Goal: Task Accomplishment & Management: Manage account settings

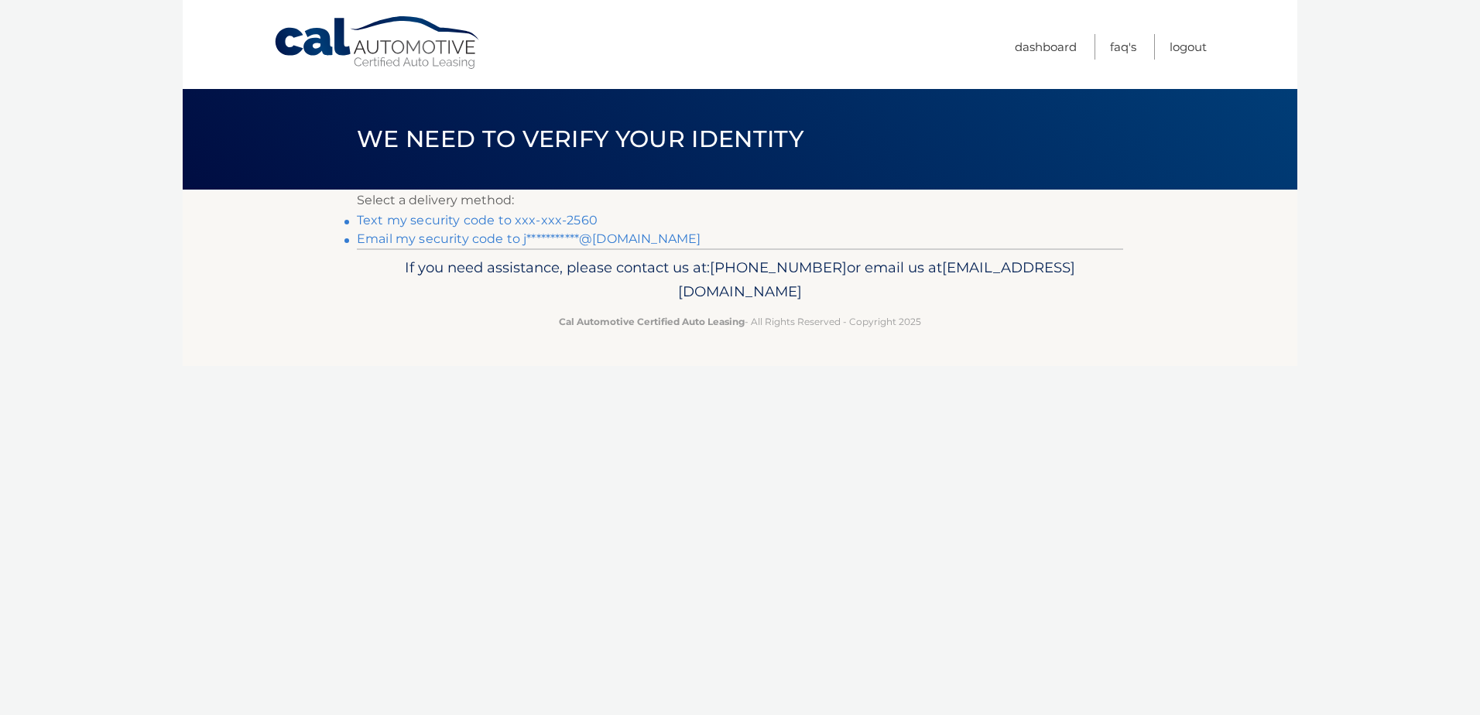
click at [491, 220] on link "Text my security code to xxx-xxx-2560" at bounding box center [477, 220] width 241 height 15
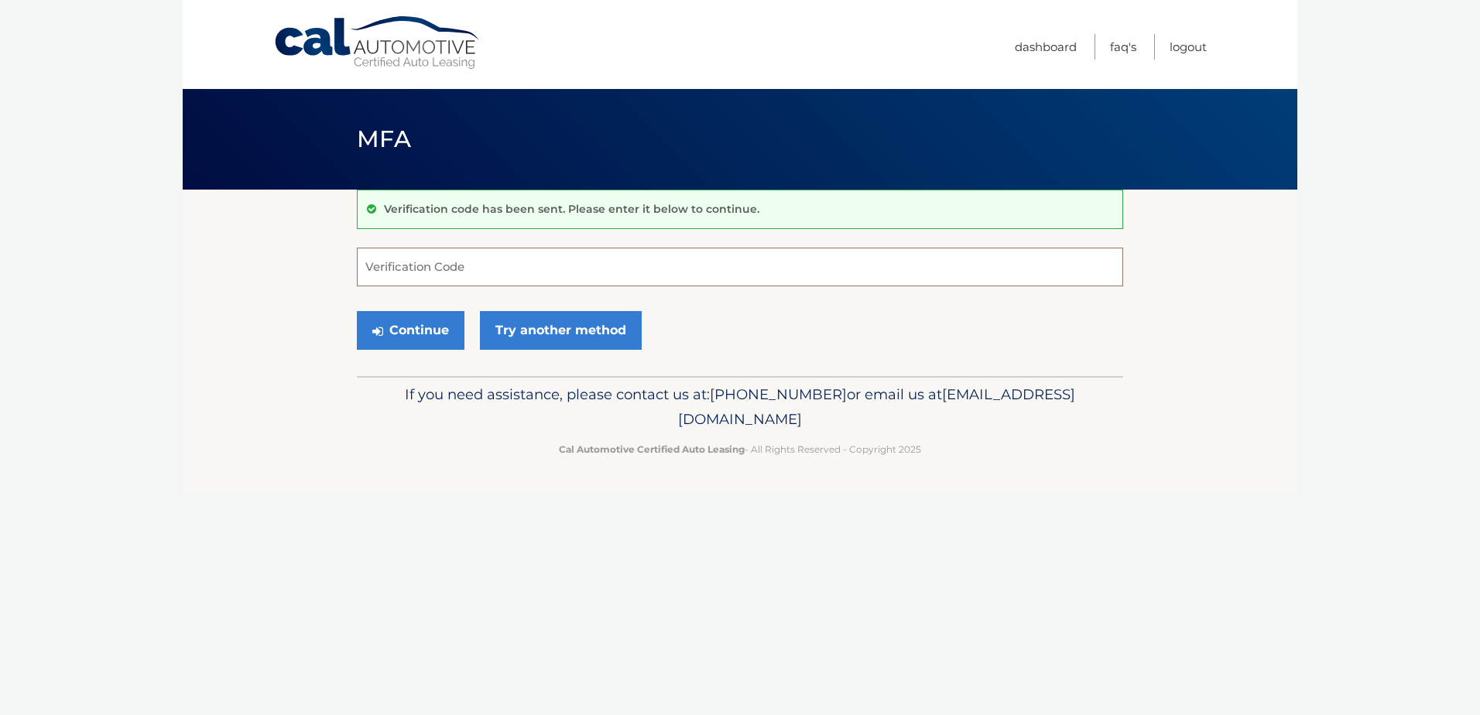
click at [455, 269] on input "Verification Code" at bounding box center [740, 267] width 766 height 39
type input "335457"
click at [396, 329] on button "Continue" at bounding box center [411, 330] width 108 height 39
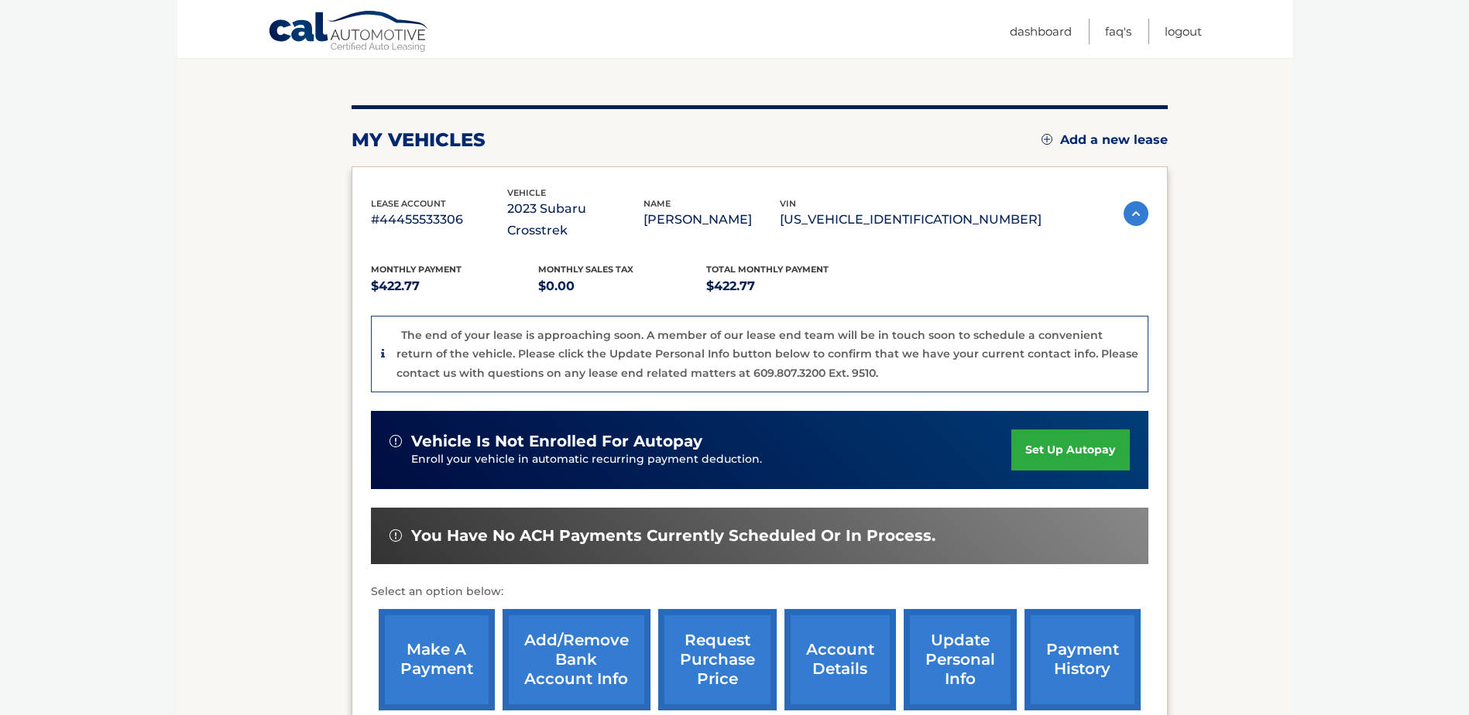
scroll to position [155, 0]
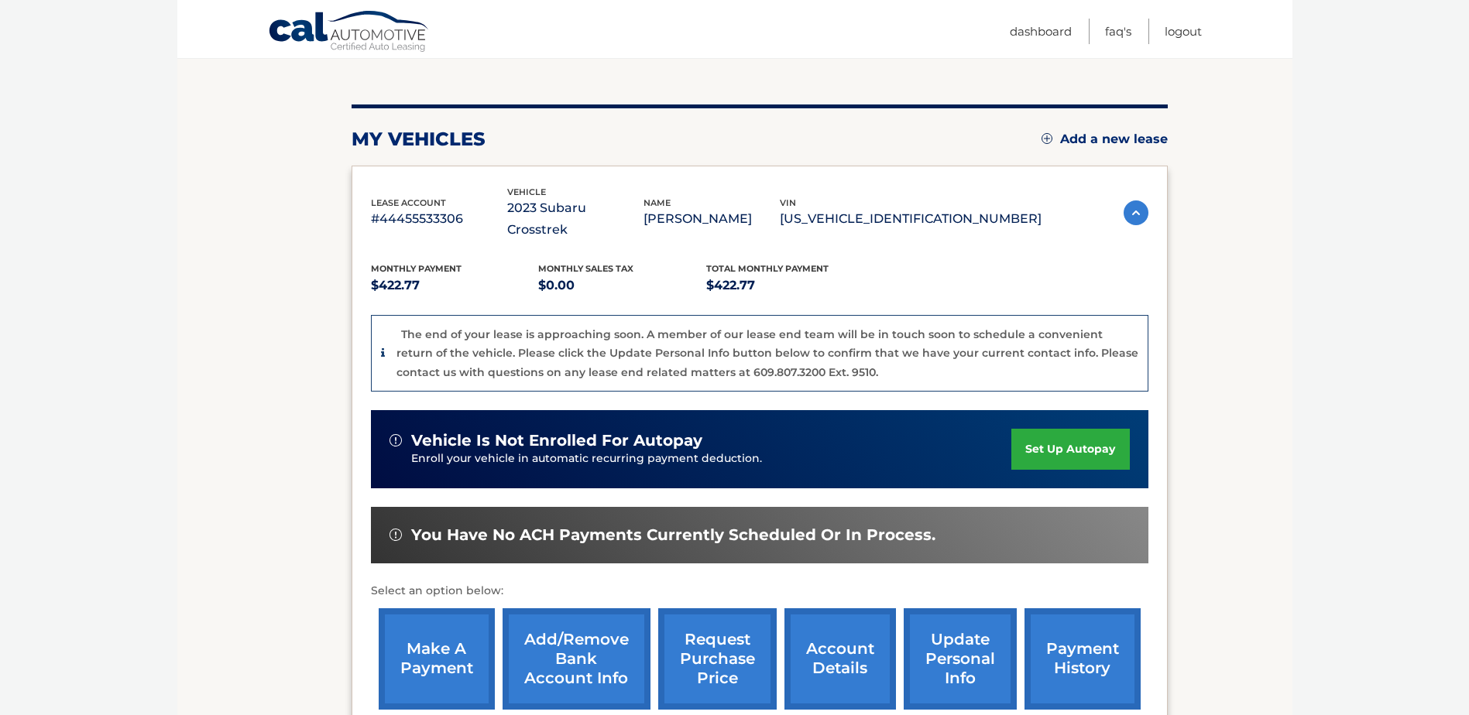
click at [852, 636] on link "account details" at bounding box center [839, 658] width 111 height 101
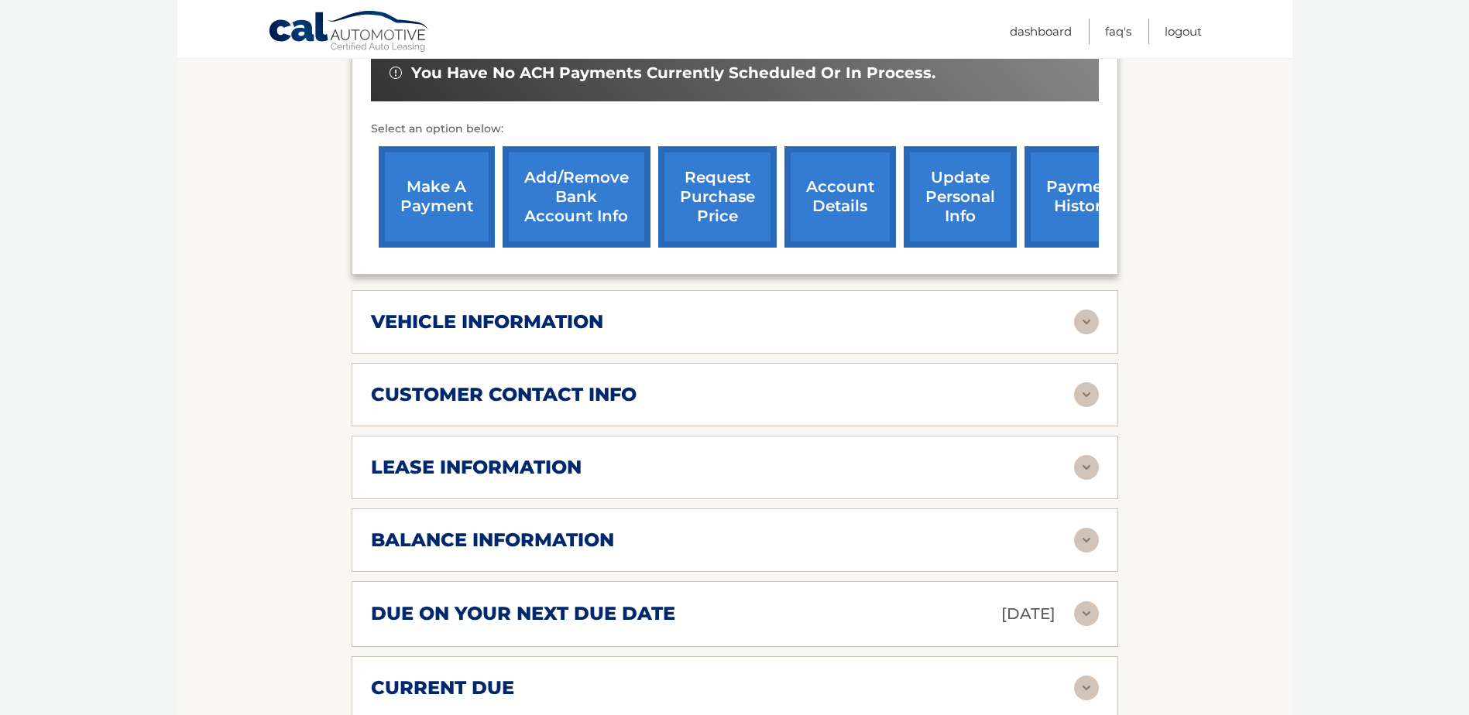
scroll to position [619, 0]
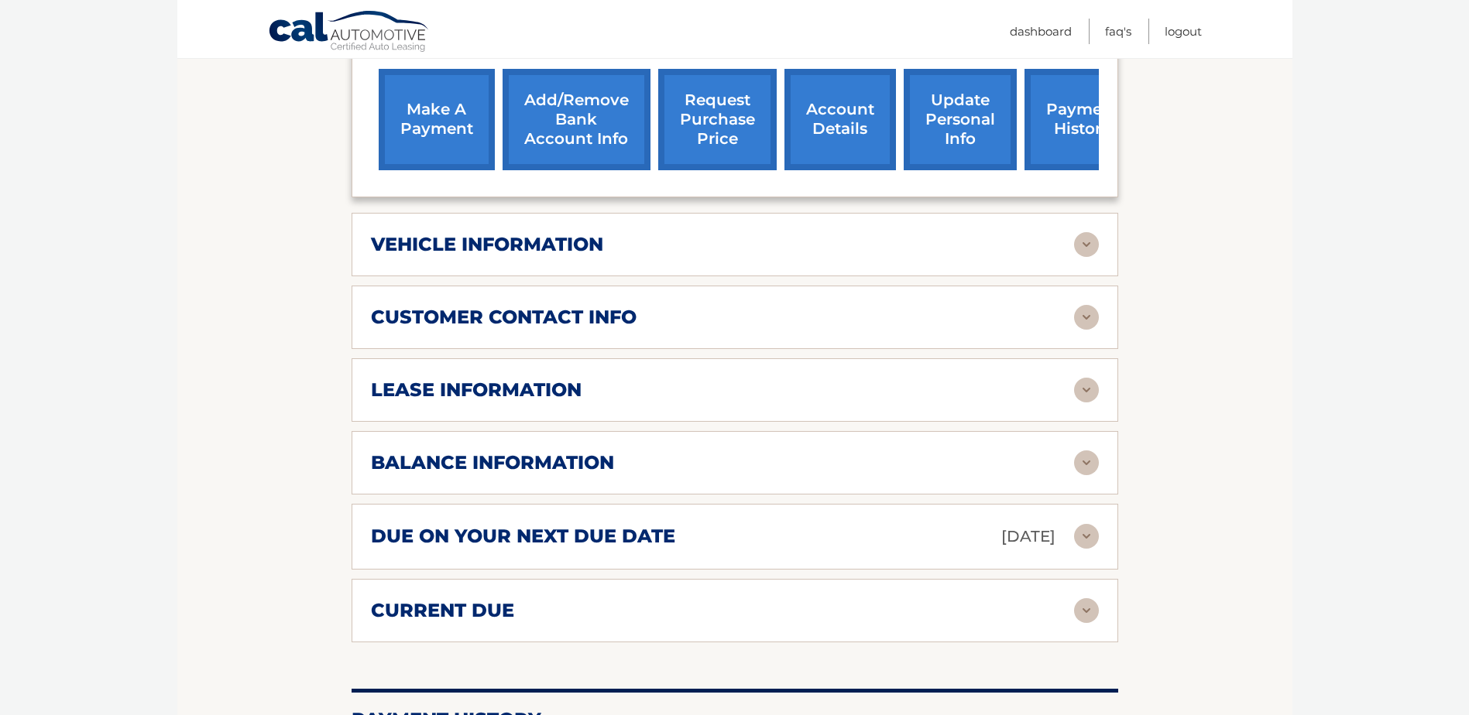
click at [1082, 232] on img at bounding box center [1086, 244] width 25 height 25
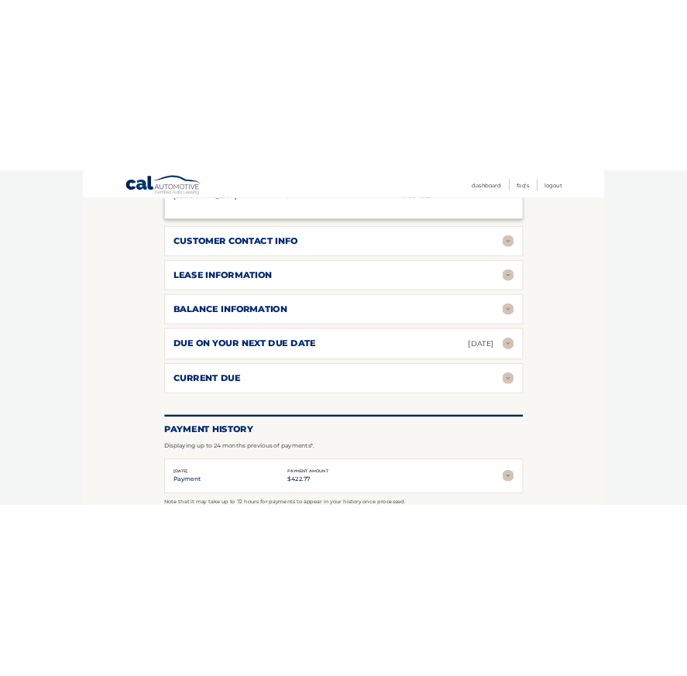
scroll to position [1161, 0]
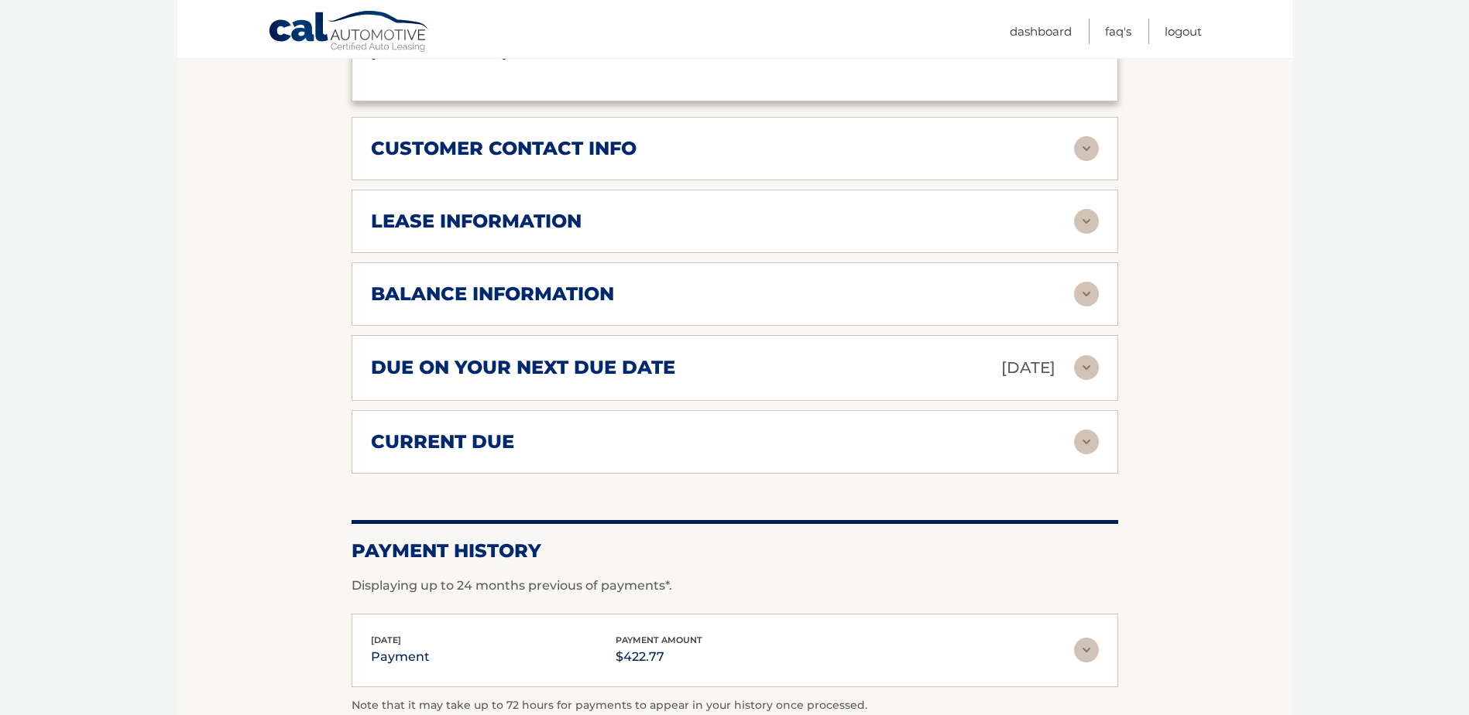
click at [1081, 209] on img at bounding box center [1086, 221] width 25 height 25
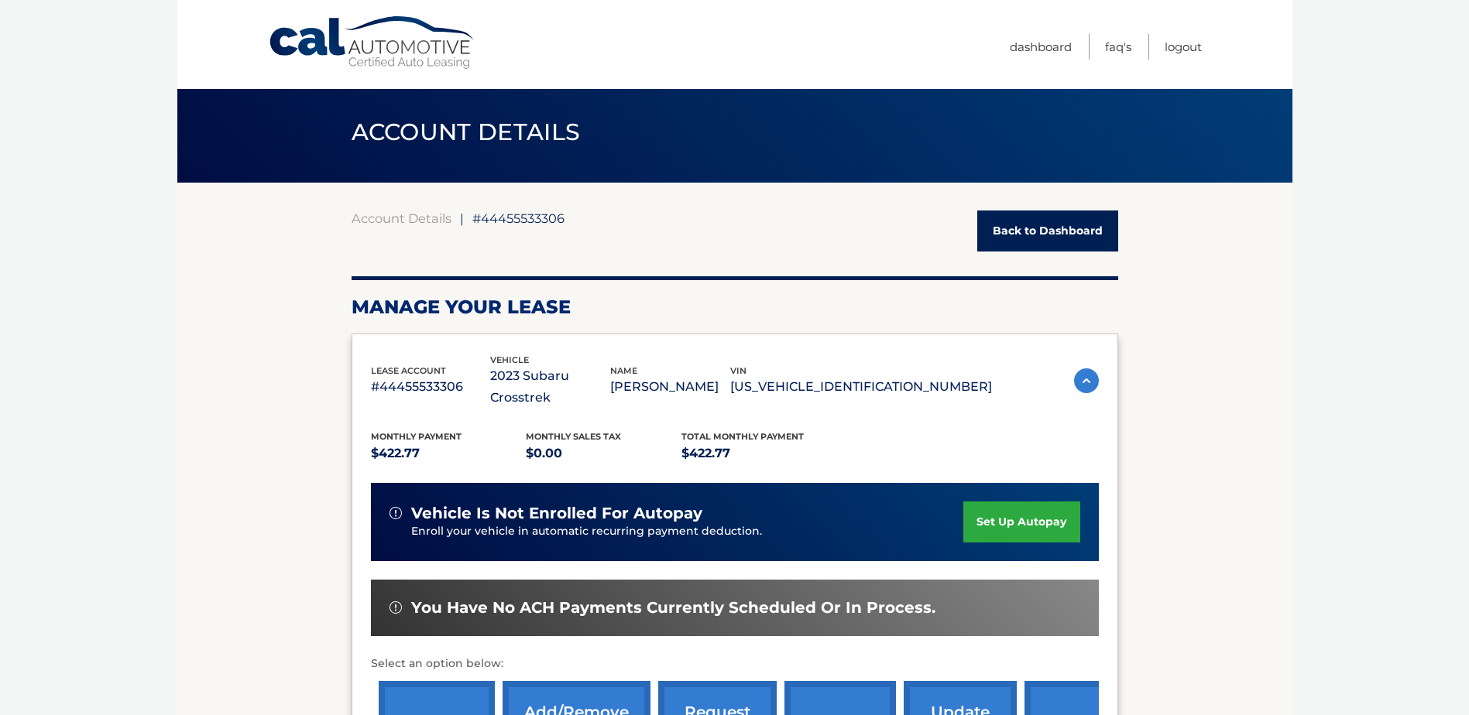
scroll to position [0, 0]
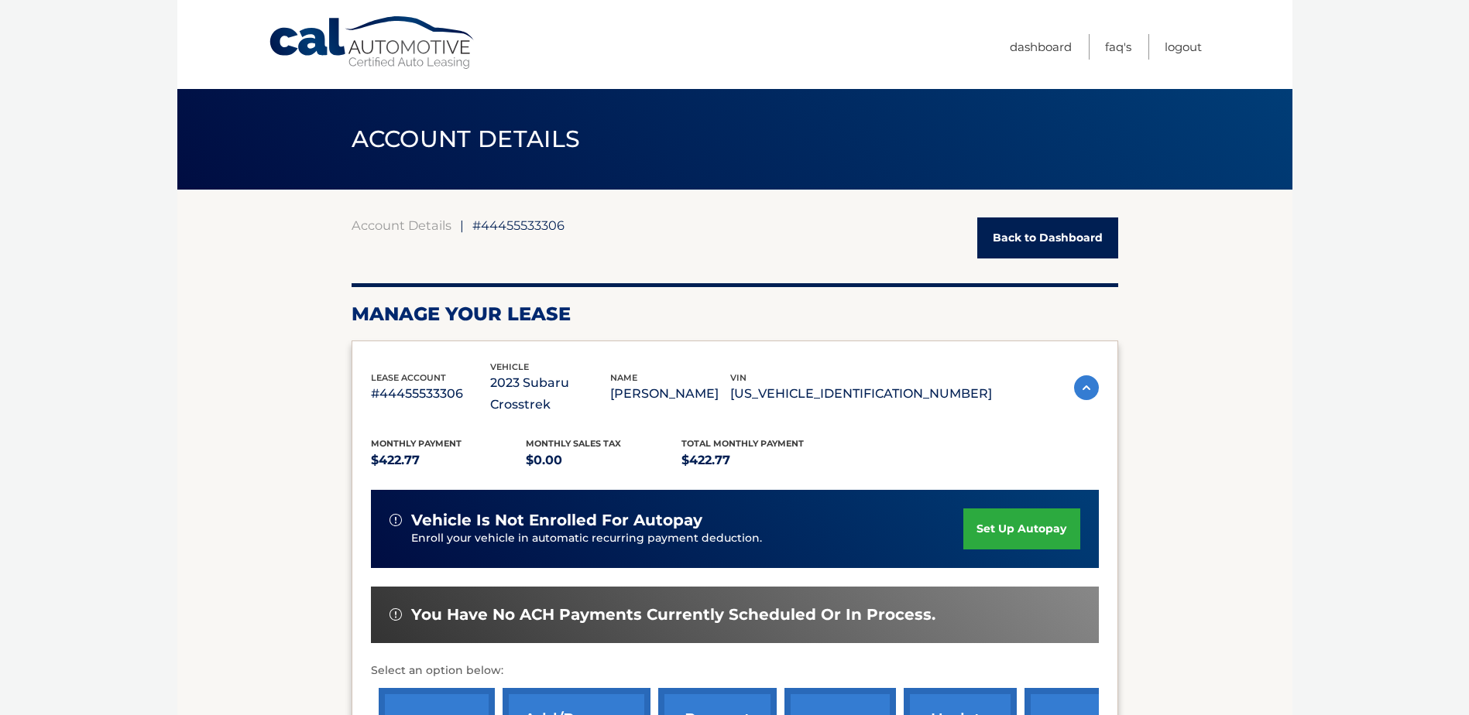
click at [1043, 232] on link "Back to Dashboard" at bounding box center [1047, 238] width 141 height 41
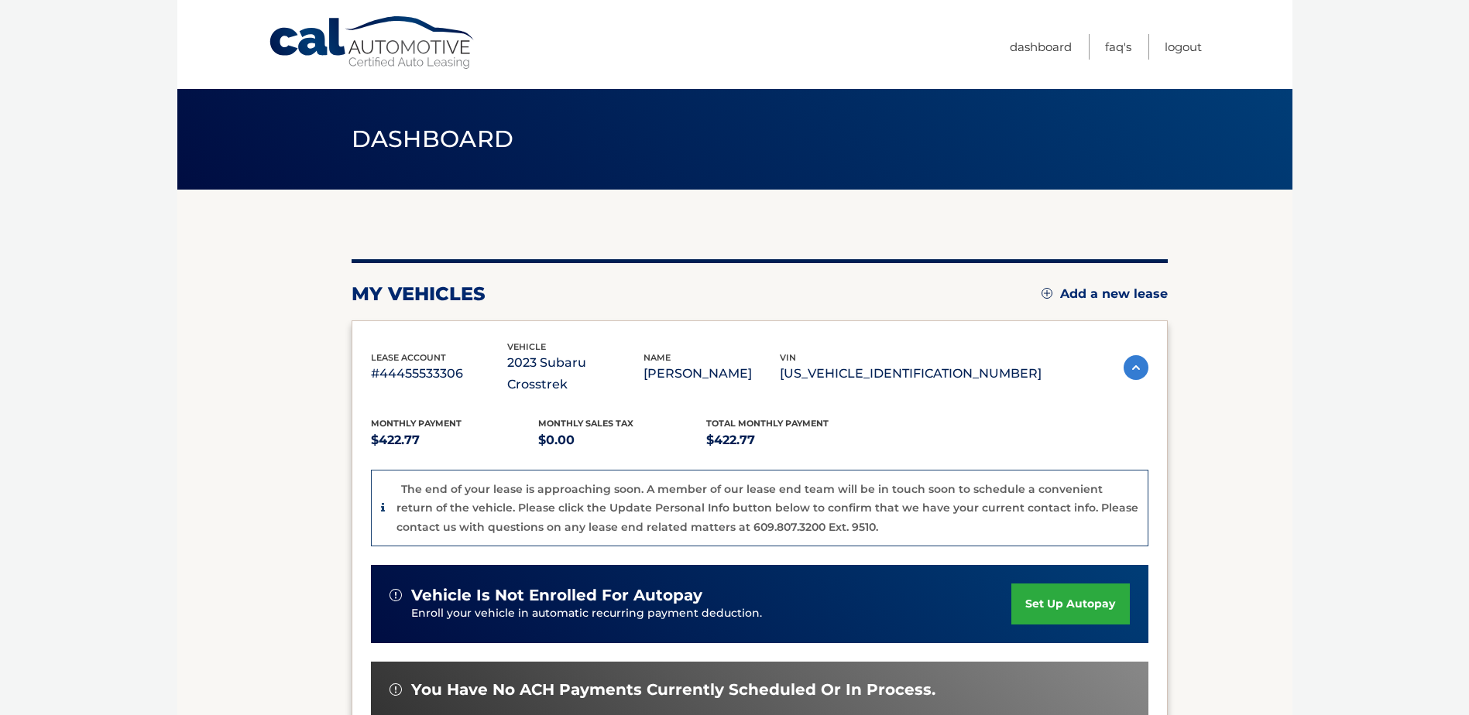
click at [1132, 356] on img at bounding box center [1135, 367] width 25 height 25
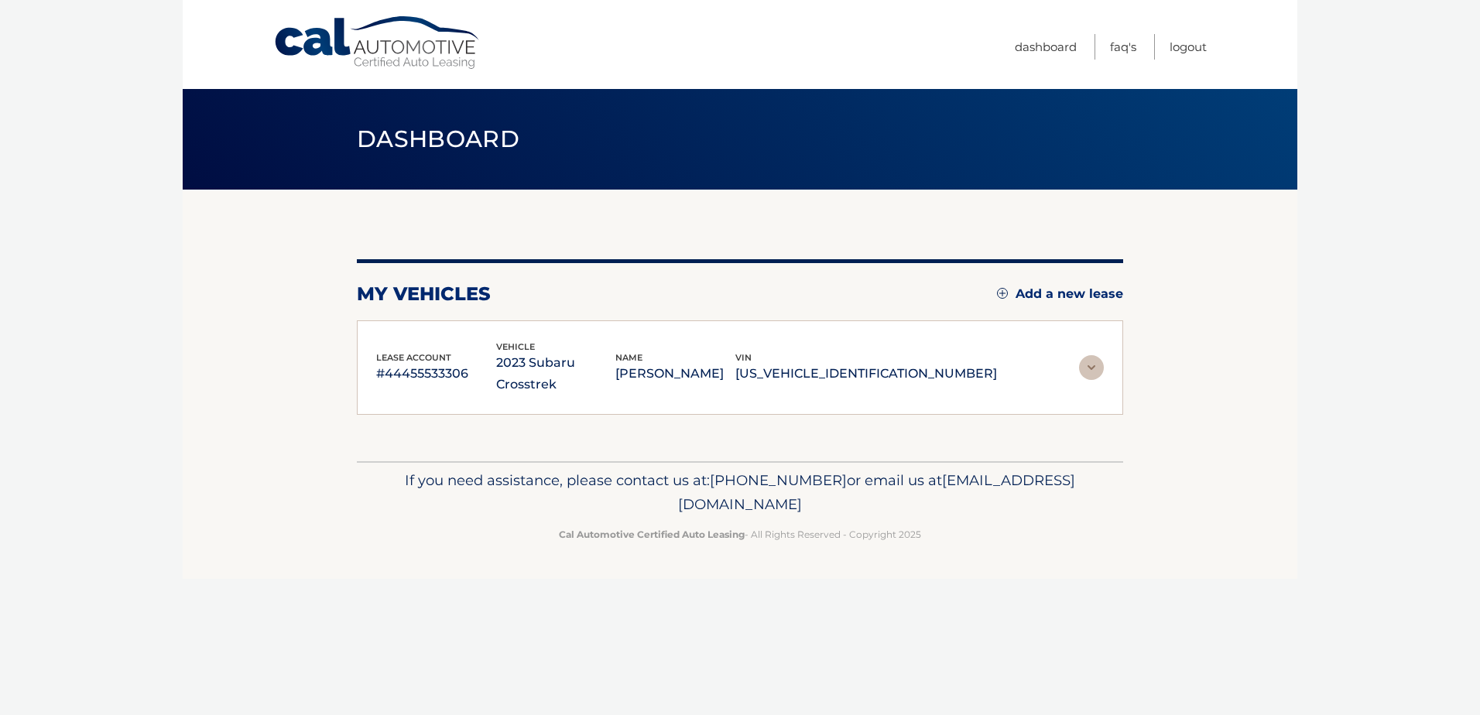
click at [1085, 357] on img at bounding box center [1091, 367] width 25 height 25
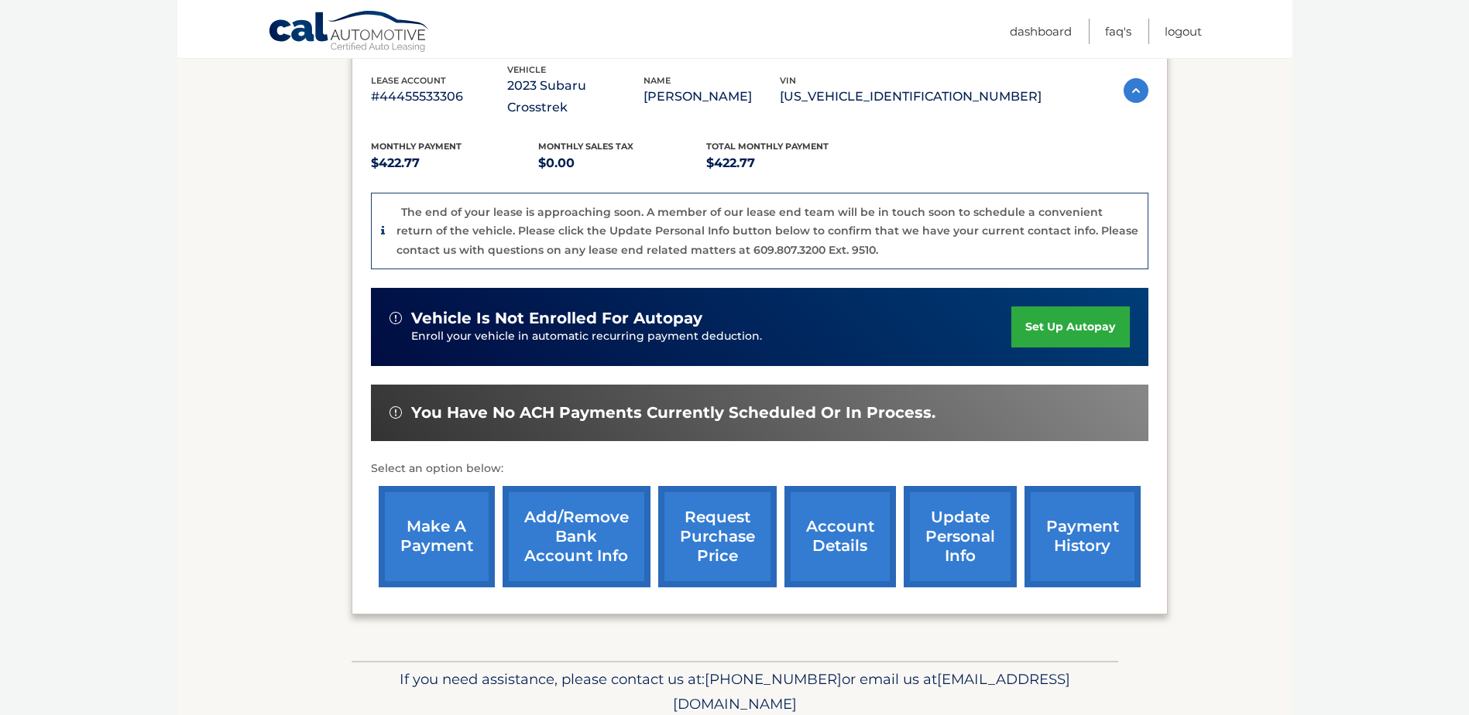
scroll to position [242, 0]
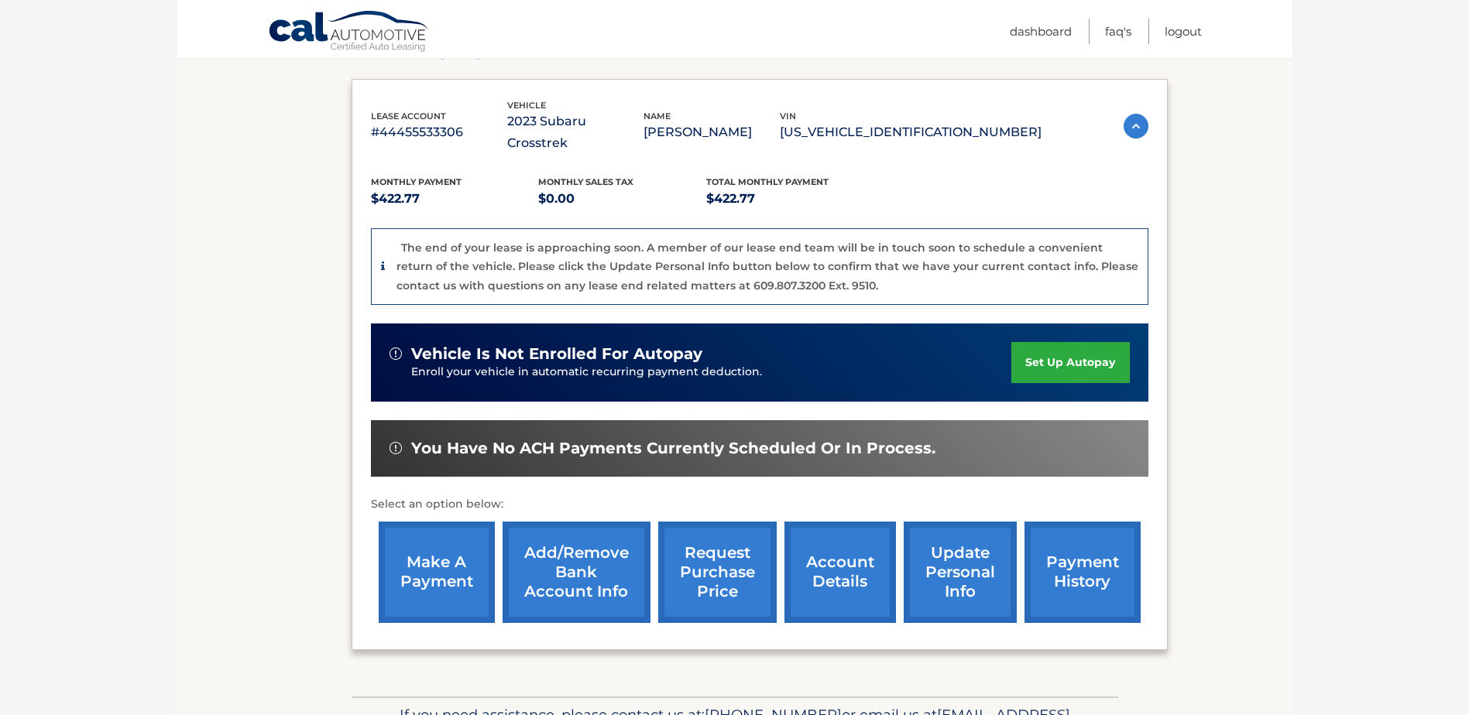
click at [716, 537] on link "request purchase price" at bounding box center [717, 572] width 118 height 101
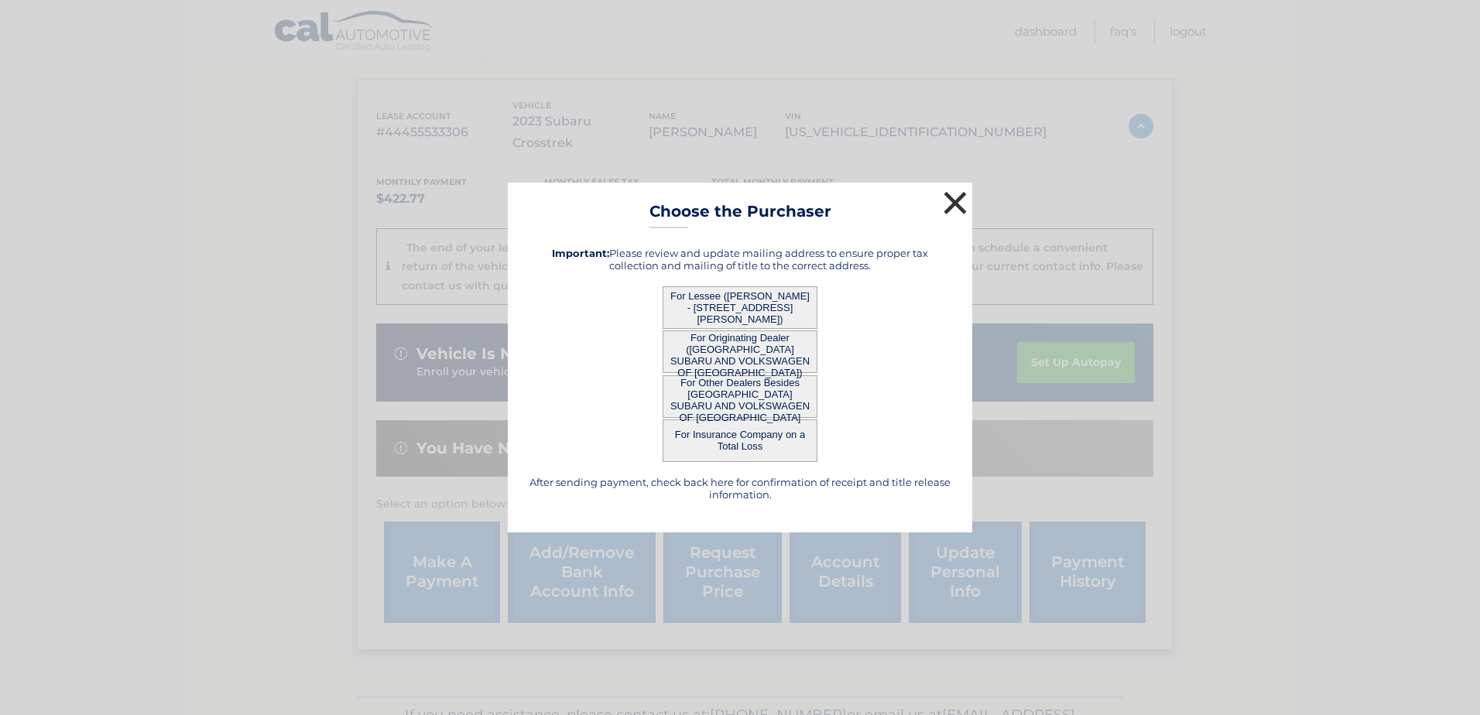
click at [959, 200] on button "×" at bounding box center [955, 202] width 31 height 31
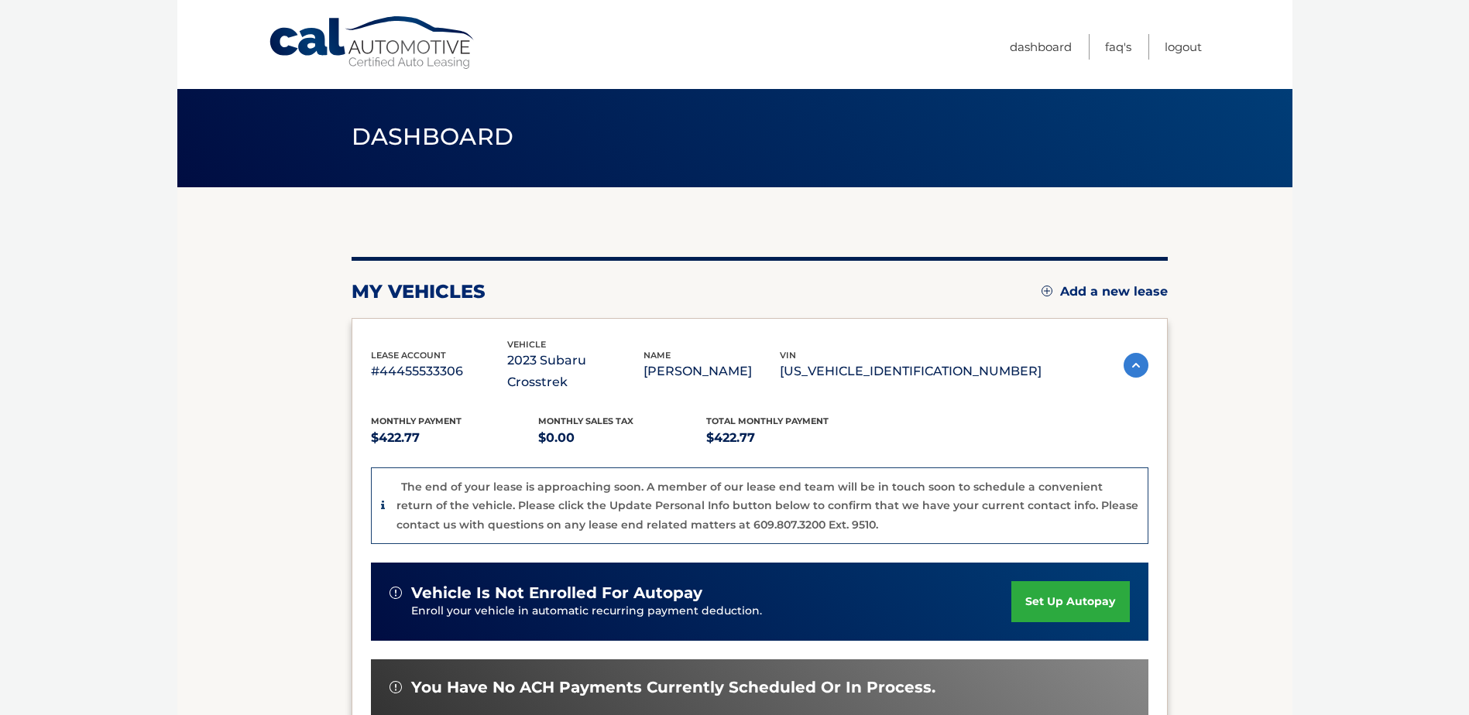
scroll to position [0, 0]
